Goal: Transaction & Acquisition: Book appointment/travel/reservation

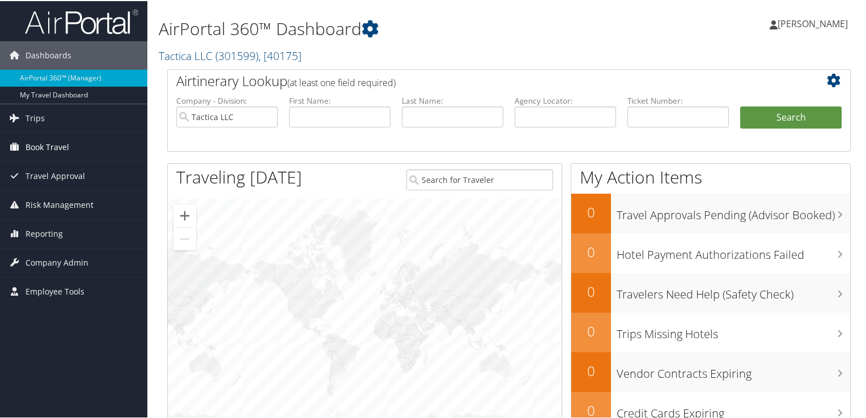
click at [64, 146] on span "Book Travel" at bounding box center [48, 146] width 44 height 28
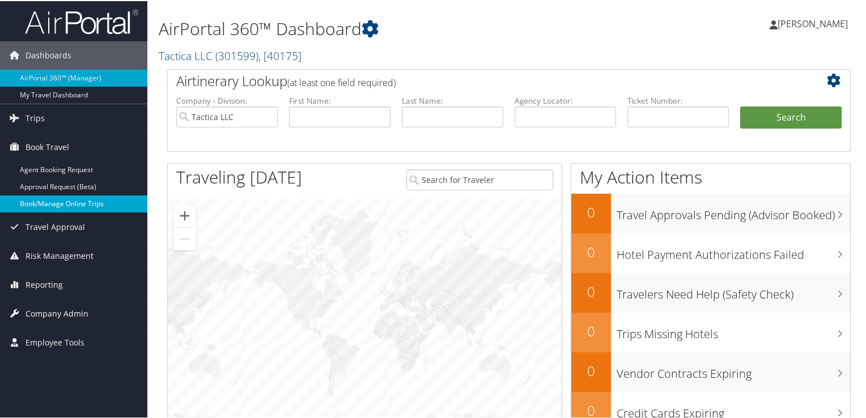
click at [66, 205] on link "Book/Manage Online Trips" at bounding box center [73, 202] width 147 height 17
